Goal: Information Seeking & Learning: Check status

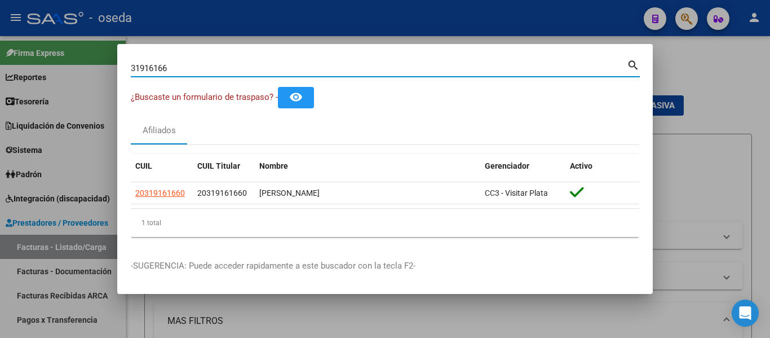
scroll to position [75, 0]
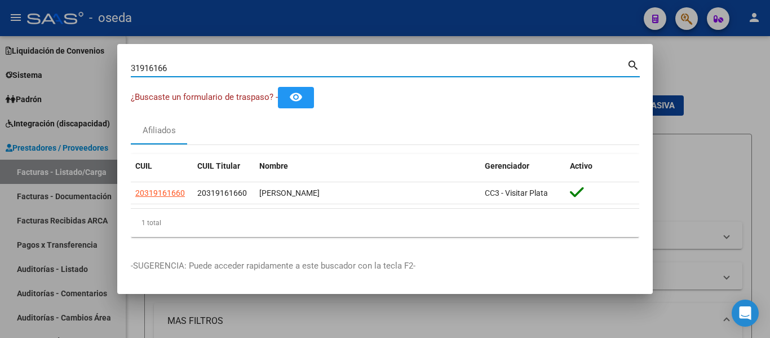
drag, startPoint x: 188, startPoint y: 73, endPoint x: 114, endPoint y: 69, distance: 73.9
click at [114, 69] on div "31916166 Buscar (apellido, dni, cuil, nro traspaso, cuit, obra social) search ¿…" at bounding box center [385, 169] width 770 height 338
type input "20316245723"
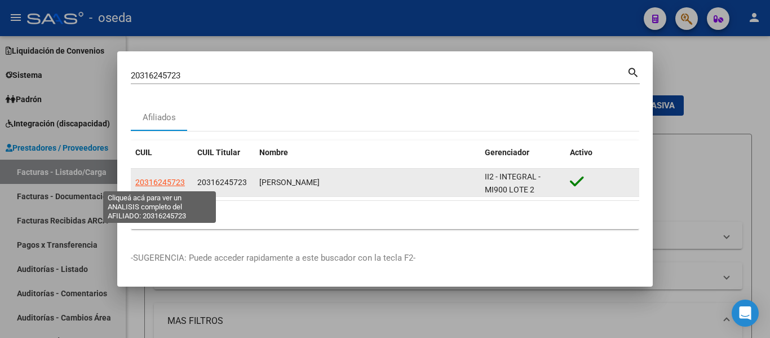
click at [161, 185] on span "20316245723" at bounding box center [160, 182] width 50 height 9
type textarea "20316245723"
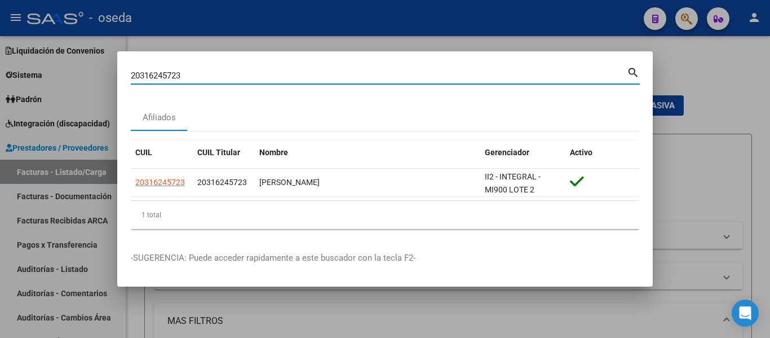
drag, startPoint x: 229, startPoint y: 80, endPoint x: 18, endPoint y: 53, distance: 212.5
click at [18, 53] on div "20316245723 Buscar (apellido, dni, cuil, nro traspaso, cuit, obra social) searc…" at bounding box center [385, 169] width 770 height 338
paste input "182340058"
type input "20182340058"
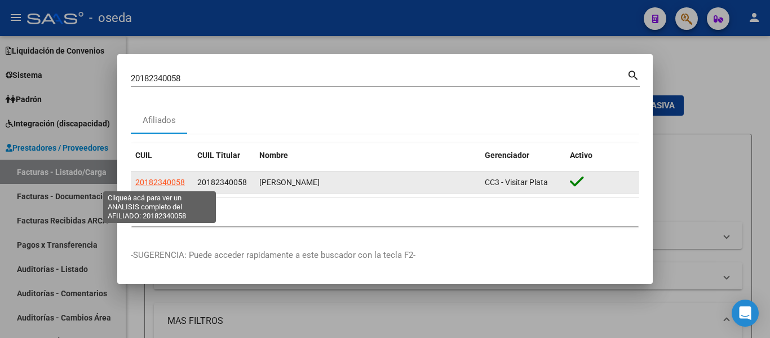
click at [161, 182] on span "20182340058" at bounding box center [160, 182] width 50 height 9
type textarea "20182340058"
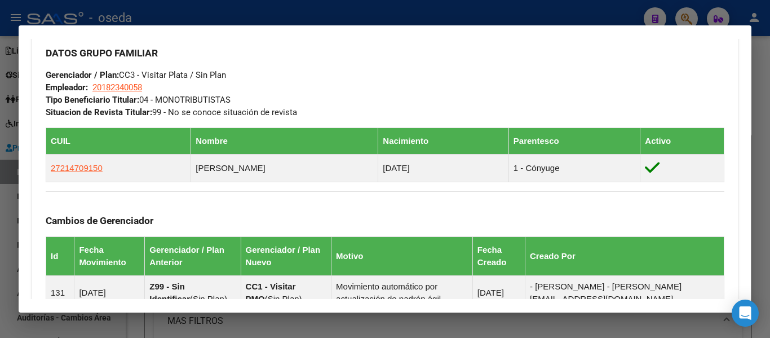
scroll to position [793, 0]
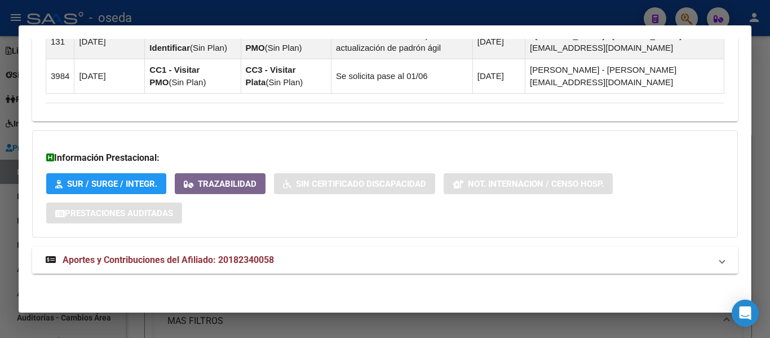
click at [246, 258] on span "Aportes y Contribuciones del Afiliado: 20182340058" at bounding box center [168, 259] width 211 height 11
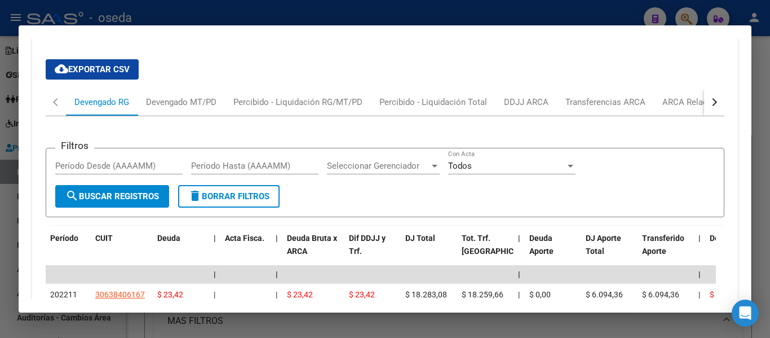
scroll to position [1028, 0]
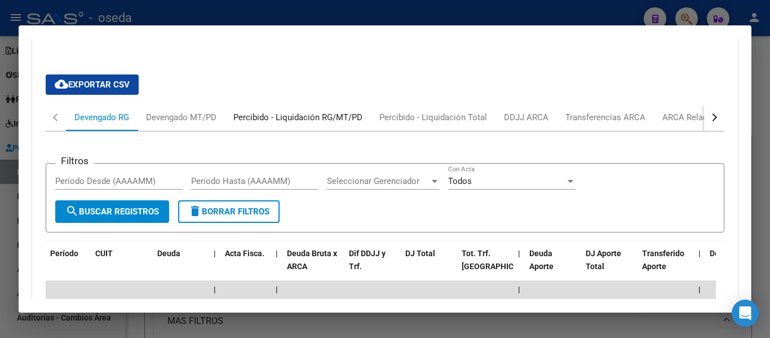
click at [246, 119] on div "Percibido - Liquidación RG/MT/PD" at bounding box center [297, 117] width 129 height 12
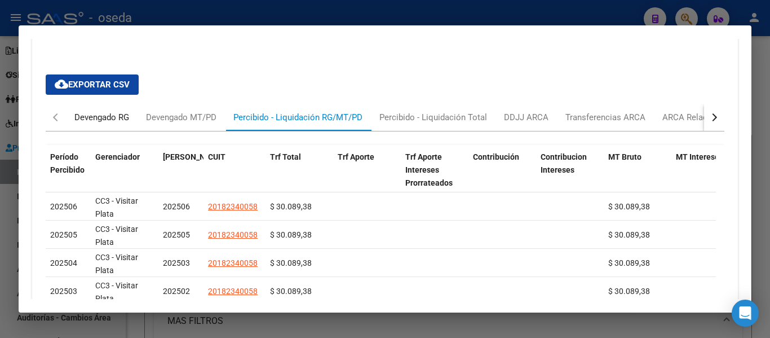
click at [87, 112] on div "Devengado RG" at bounding box center [101, 117] width 55 height 12
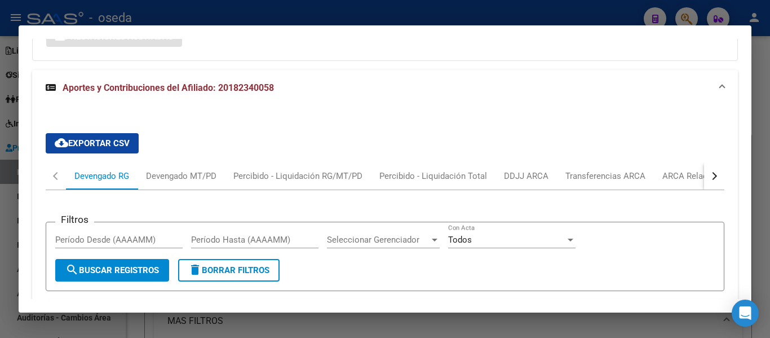
scroll to position [958, 0]
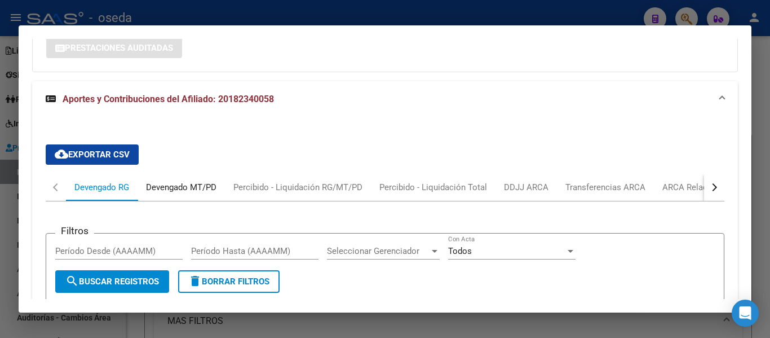
click at [171, 186] on div "Devengado MT/PD" at bounding box center [181, 187] width 70 height 12
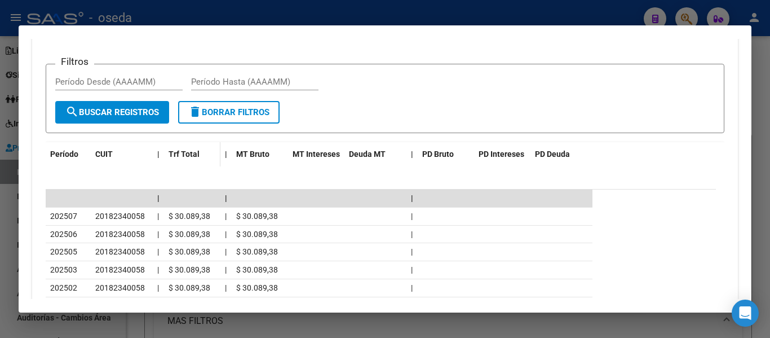
scroll to position [1071, 0]
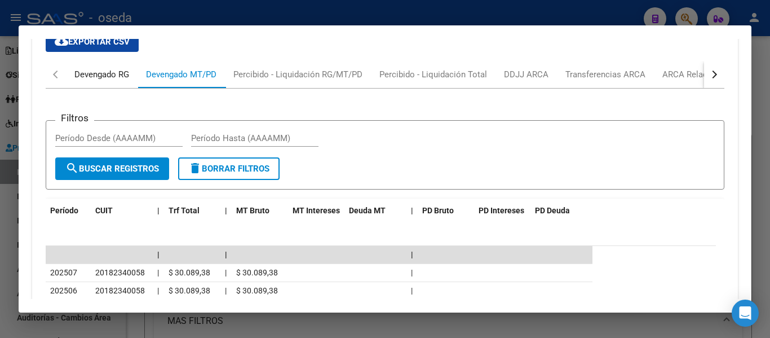
click at [100, 70] on div "Devengado RG" at bounding box center [101, 74] width 55 height 12
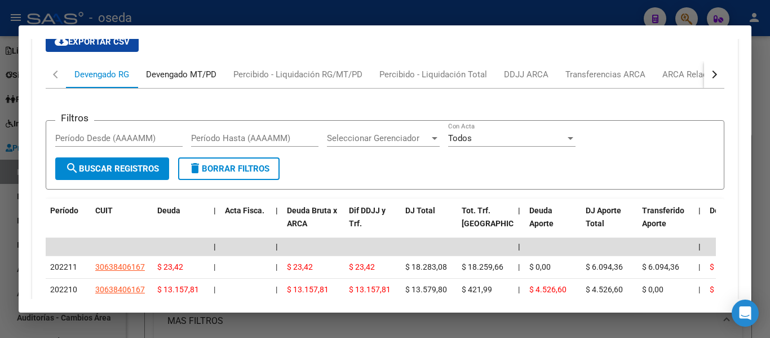
click at [174, 78] on div "Devengado MT/PD" at bounding box center [181, 74] width 70 height 12
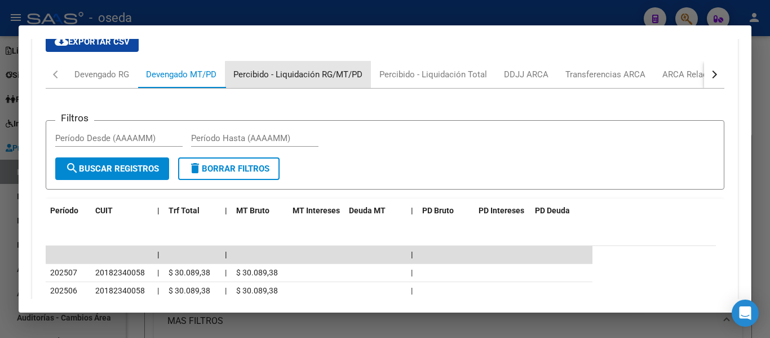
click at [307, 78] on div "Percibido - Liquidación RG/MT/PD" at bounding box center [297, 74] width 129 height 12
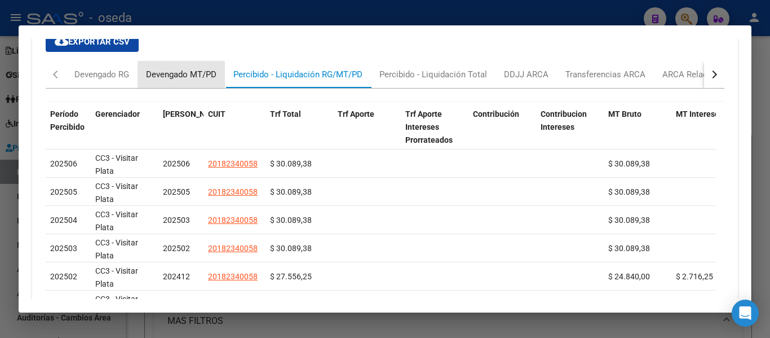
click at [191, 80] on div "Devengado MT/PD" at bounding box center [181, 74] width 70 height 12
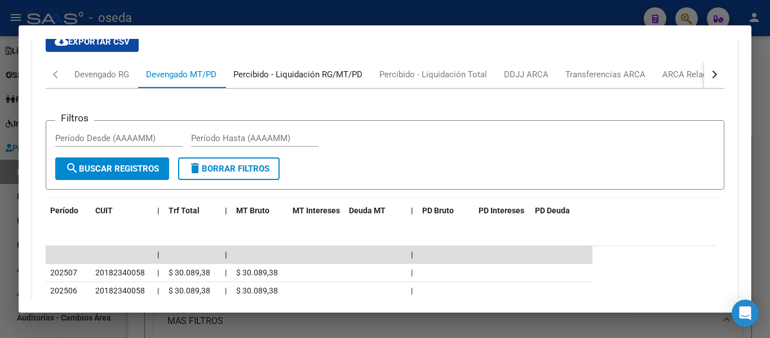
click at [271, 79] on div "Percibido - Liquidación RG/MT/PD" at bounding box center [297, 74] width 129 height 12
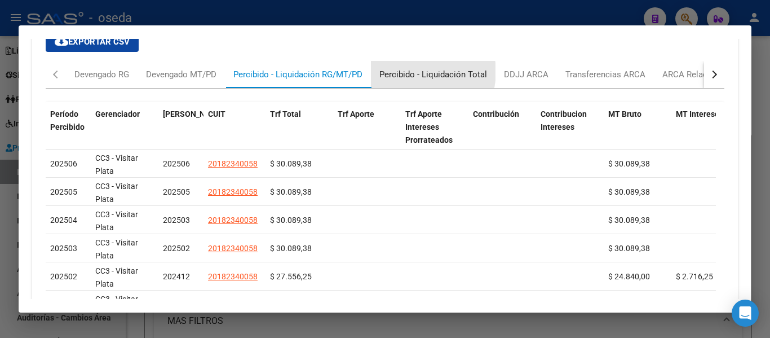
click at [420, 72] on div "Percibido - Liquidación Total" at bounding box center [433, 74] width 108 height 12
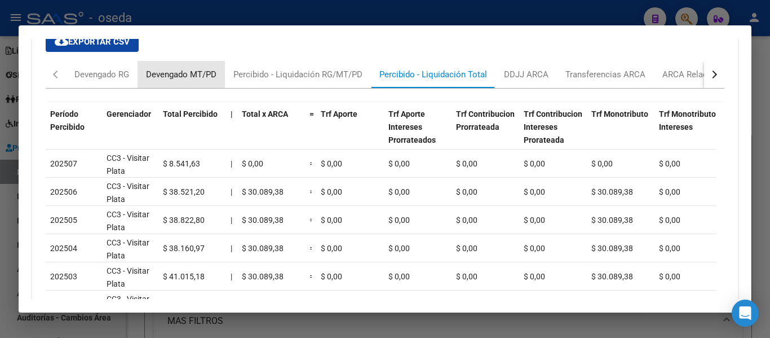
click at [185, 77] on div "Devengado MT/PD" at bounding box center [181, 74] width 70 height 12
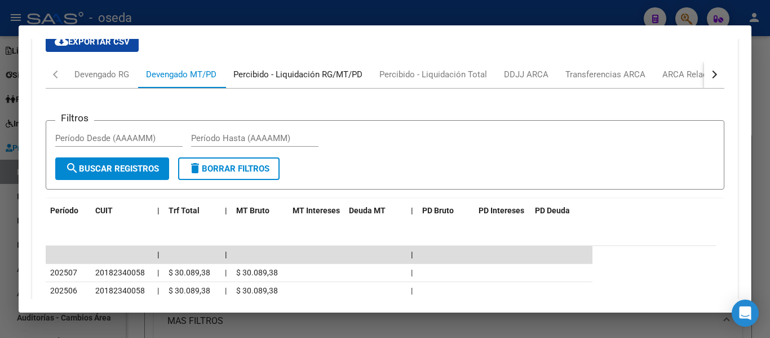
click at [276, 77] on div "Percibido - Liquidación RG/MT/PD" at bounding box center [297, 74] width 129 height 12
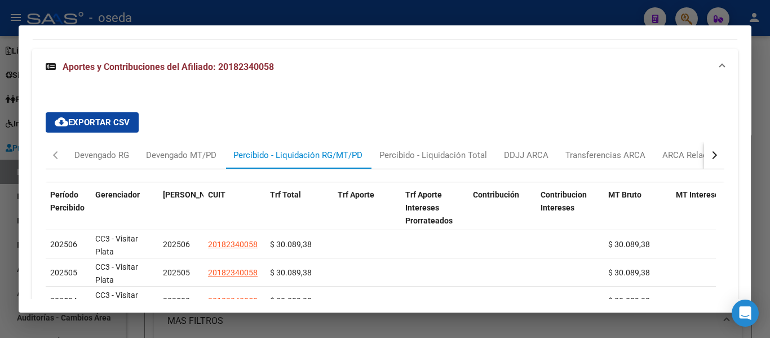
scroll to position [984, 0]
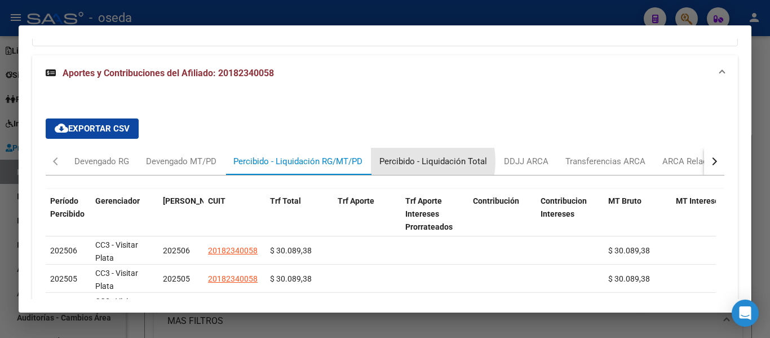
click at [415, 161] on div "Percibido - Liquidación Total" at bounding box center [433, 161] width 108 height 12
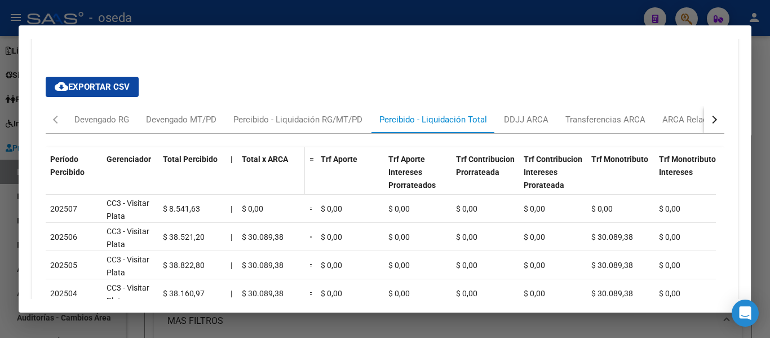
scroll to position [1041, 0]
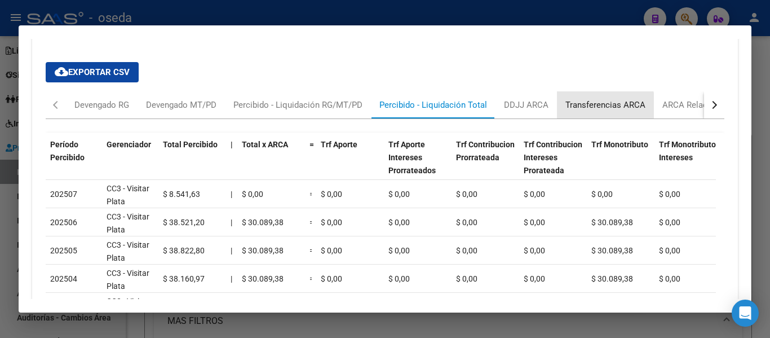
click at [601, 106] on div "Transferencias ARCA" at bounding box center [605, 105] width 80 height 12
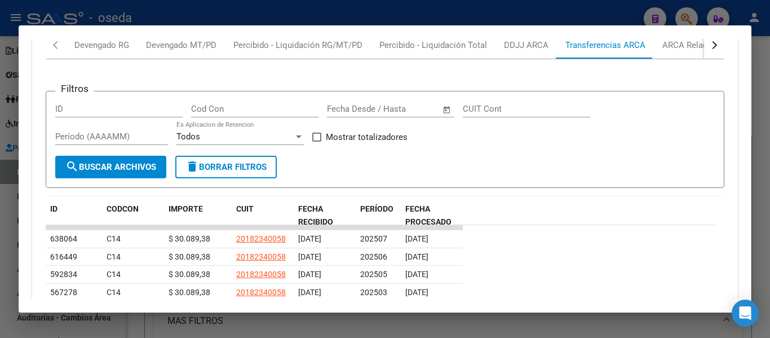
scroll to position [1153, 0]
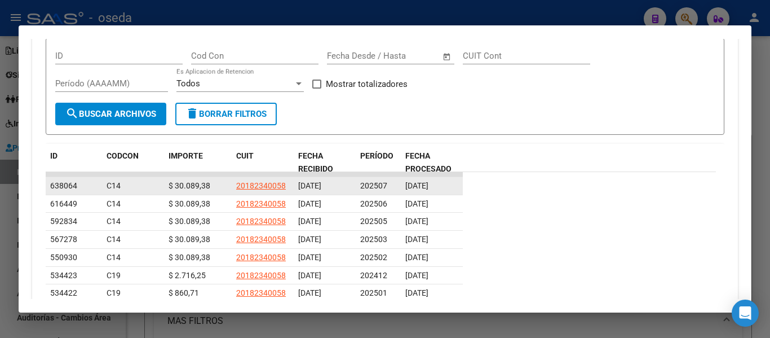
click at [343, 185] on div "[DATE]" at bounding box center [324, 185] width 53 height 13
drag, startPoint x: 210, startPoint y: 187, endPoint x: 176, endPoint y: 189, distance: 33.4
click at [176, 189] on div "$ 30.089,38" at bounding box center [198, 185] width 59 height 13
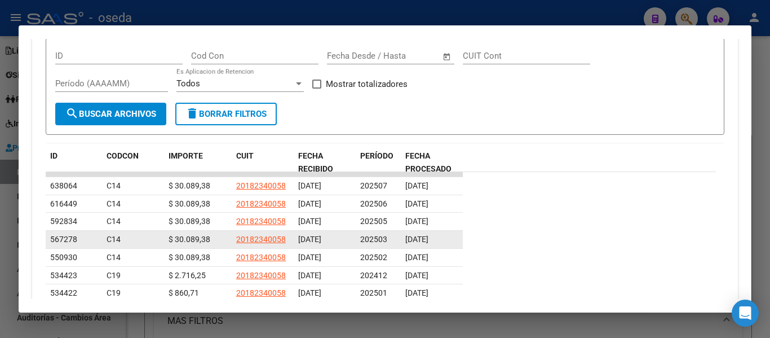
copy span "30.089,38"
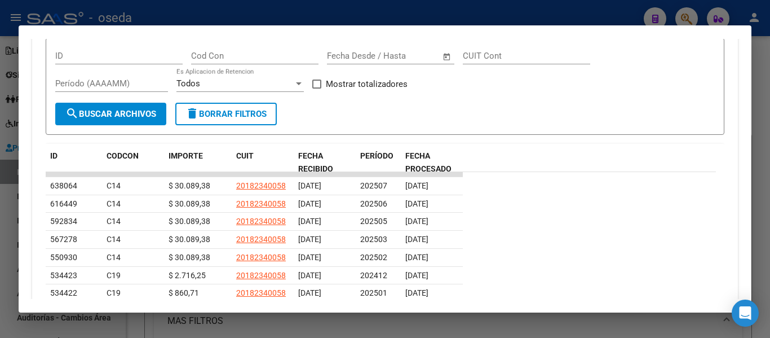
drag, startPoint x: 352, startPoint y: 130, endPoint x: 663, endPoint y: 99, distance: 312.6
click at [670, 98] on div "Filtros ID Cod Con Start date – End date Fecha Desde / Hasta CUIT Cont Período …" at bounding box center [385, 74] width 660 height 55
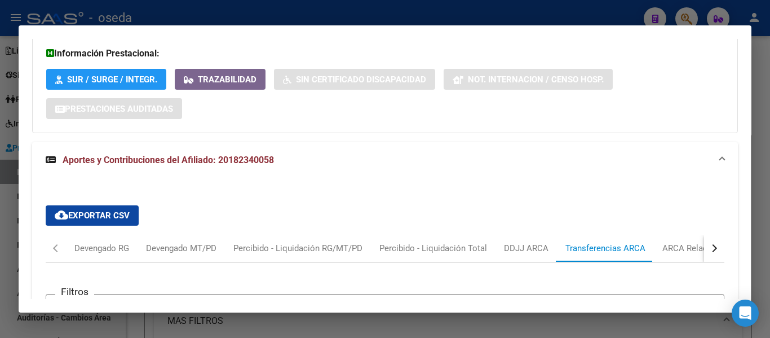
scroll to position [897, 0]
